Goal: Check status

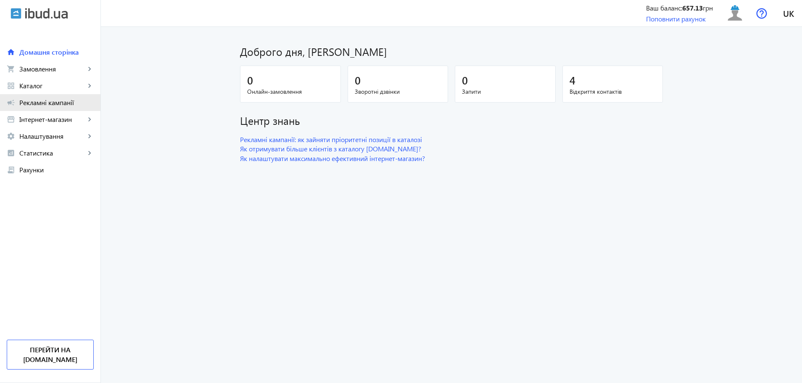
click at [49, 100] on span "Рекламні кампанії" at bounding box center [56, 102] width 74 height 8
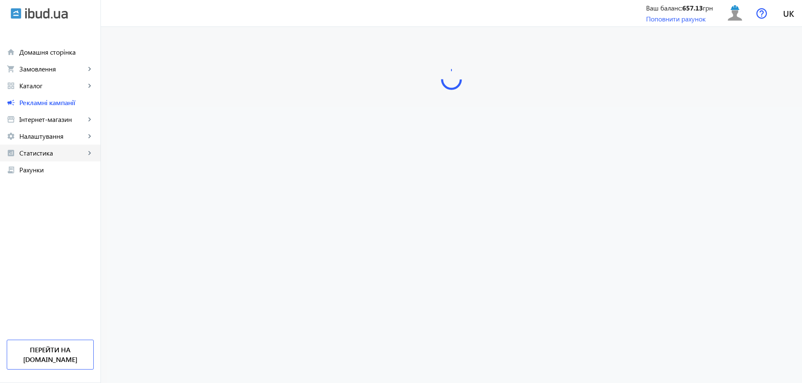
click at [49, 156] on span "Статистика" at bounding box center [52, 153] width 66 height 8
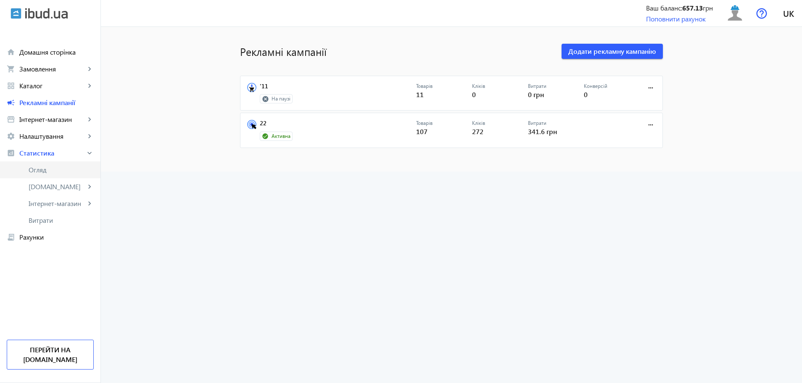
click at [46, 169] on span "Огляд" at bounding box center [61, 170] width 65 height 8
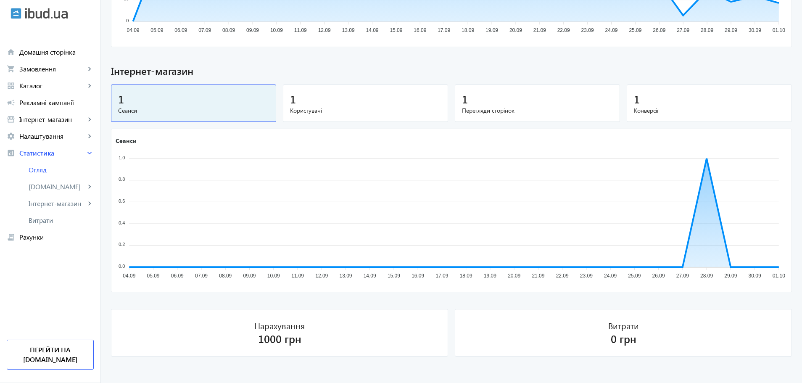
scroll to position [483, 0]
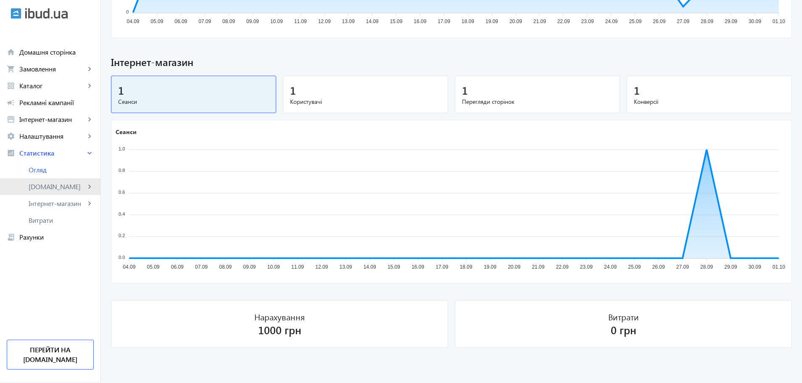
click at [41, 190] on span "[DOMAIN_NAME]" at bounding box center [57, 186] width 57 height 8
click at [44, 203] on span "Товари" at bounding box center [61, 203] width 63 height 8
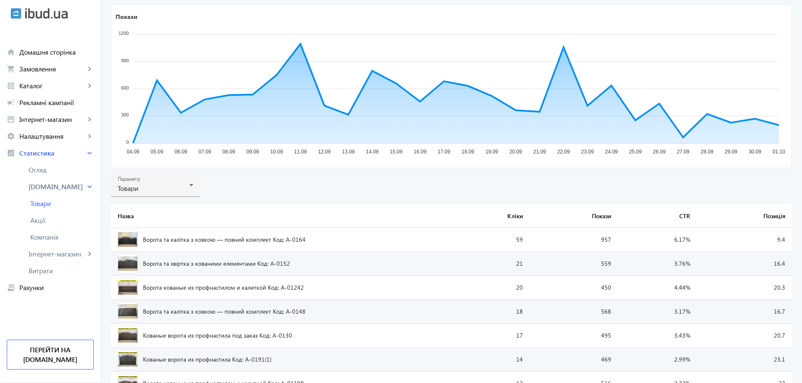
scroll to position [168, 0]
